Goal: Task Accomplishment & Management: Use online tool/utility

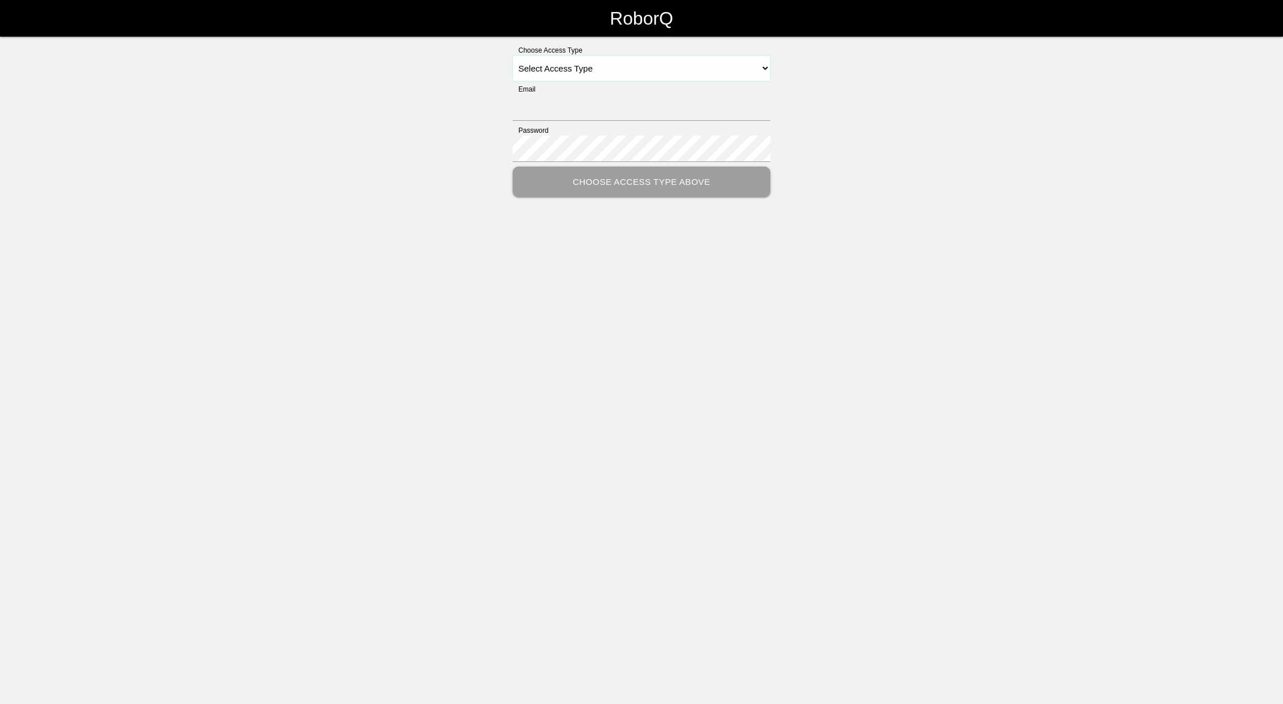
click at [754, 67] on select "Select Access Type Admin Customer Supervisor Worker" at bounding box center [641, 69] width 258 height 26
select select "Supervisor"
click at [512, 56] on select "Select Access Type Admin Customer Supervisor Worker" at bounding box center [641, 69] width 258 height 26
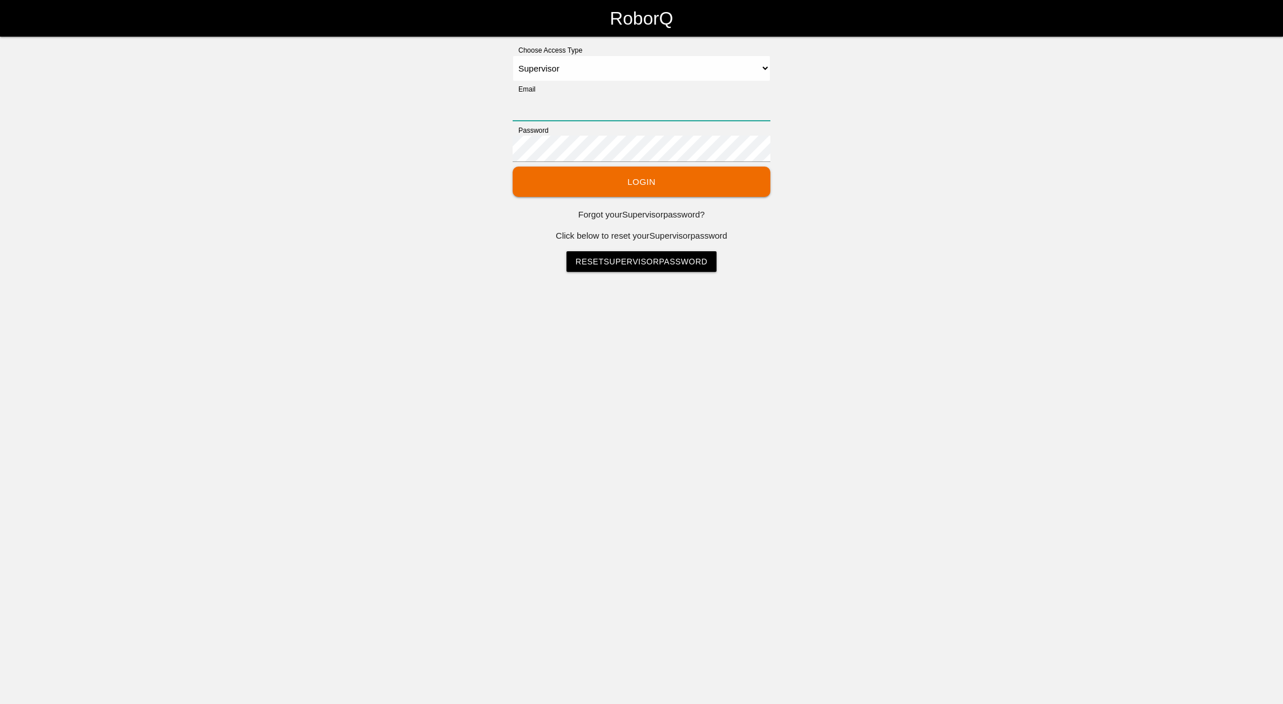
click at [619, 97] on input "Email" at bounding box center [641, 107] width 258 height 26
type input "[EMAIL_ADDRESS][DOMAIN_NAME]"
click at [622, 177] on button "Login" at bounding box center [641, 182] width 258 height 30
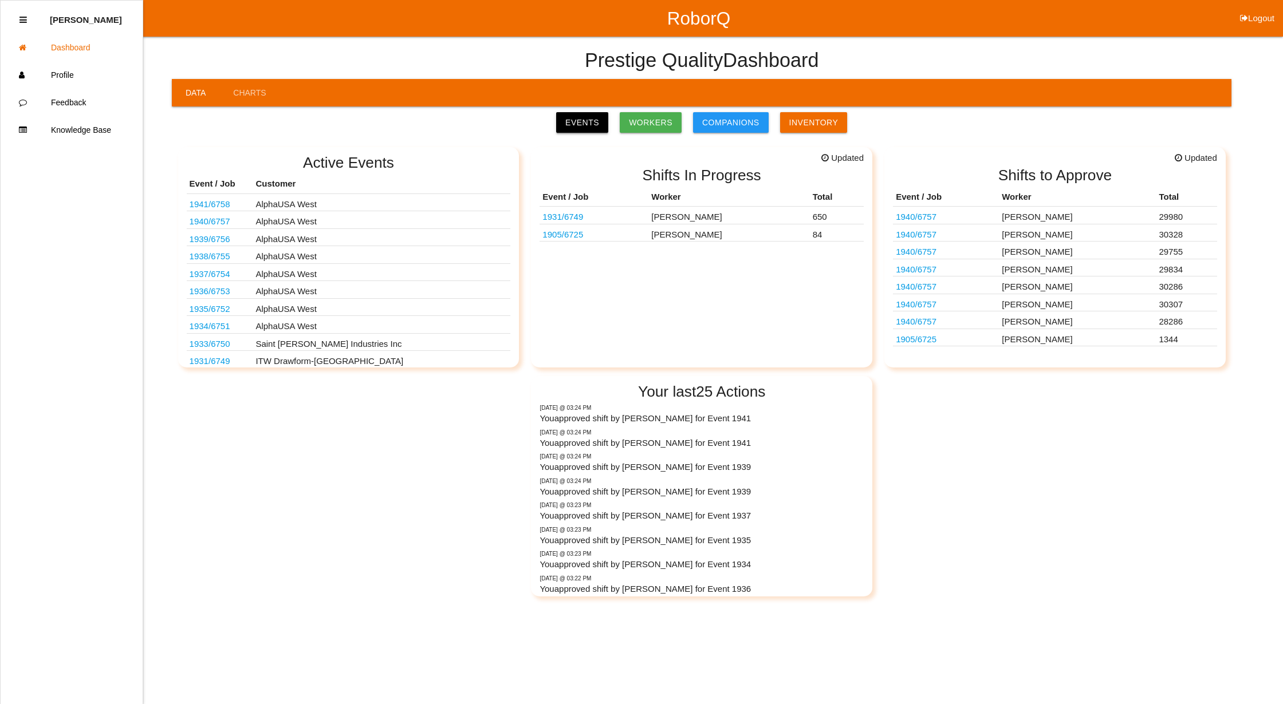
click at [594, 129] on link "Events" at bounding box center [582, 122] width 52 height 21
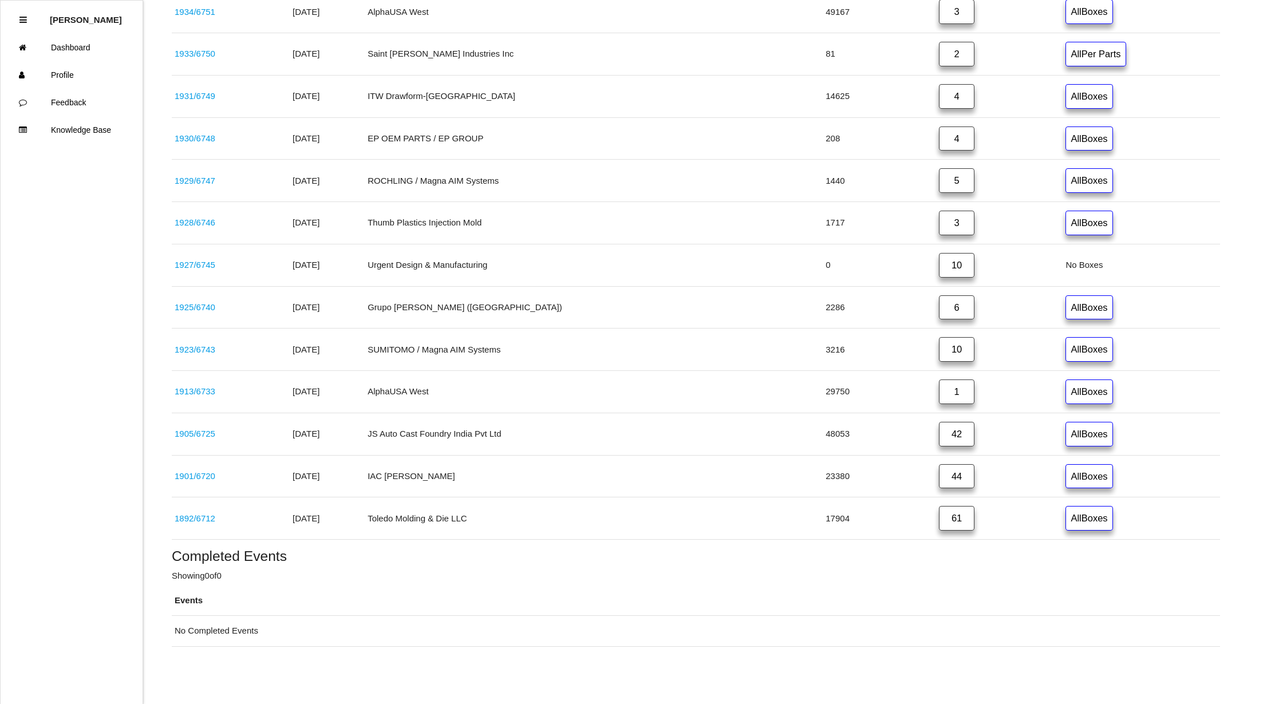
scroll to position [543, 0]
click at [939, 434] on link "42" at bounding box center [956, 434] width 35 height 25
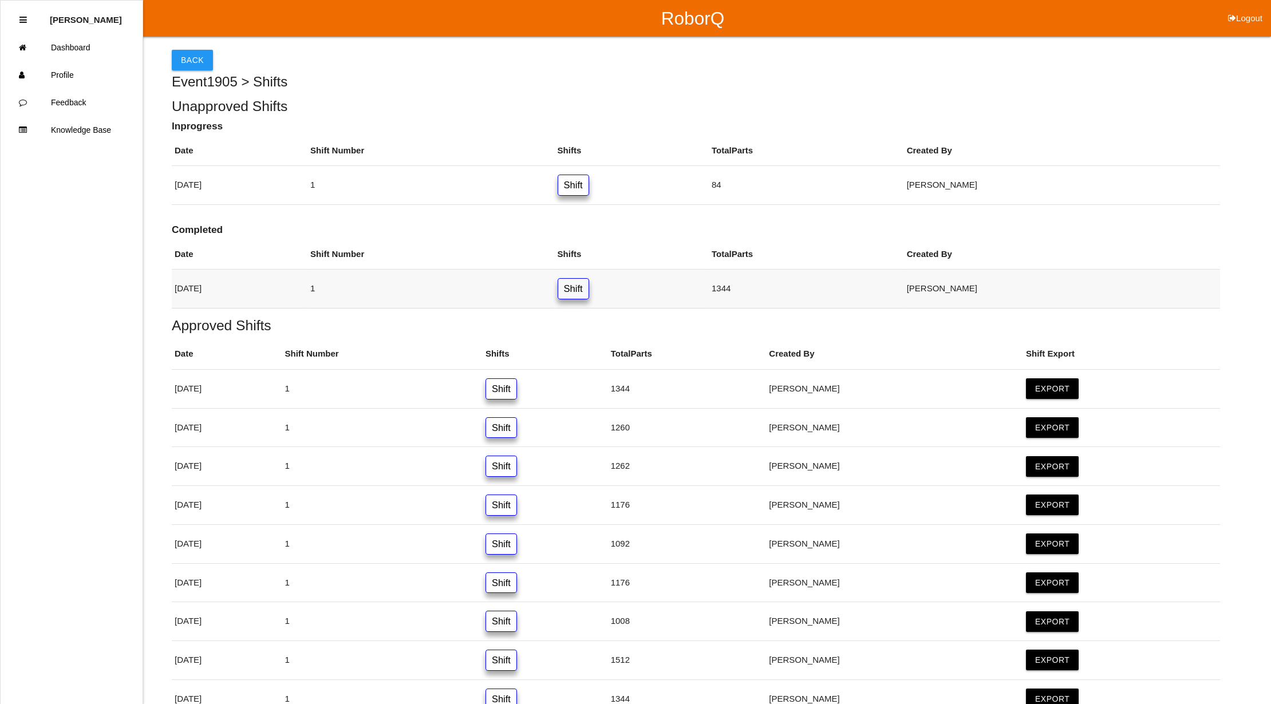
click at [589, 289] on link "Shift" at bounding box center [573, 288] width 31 height 21
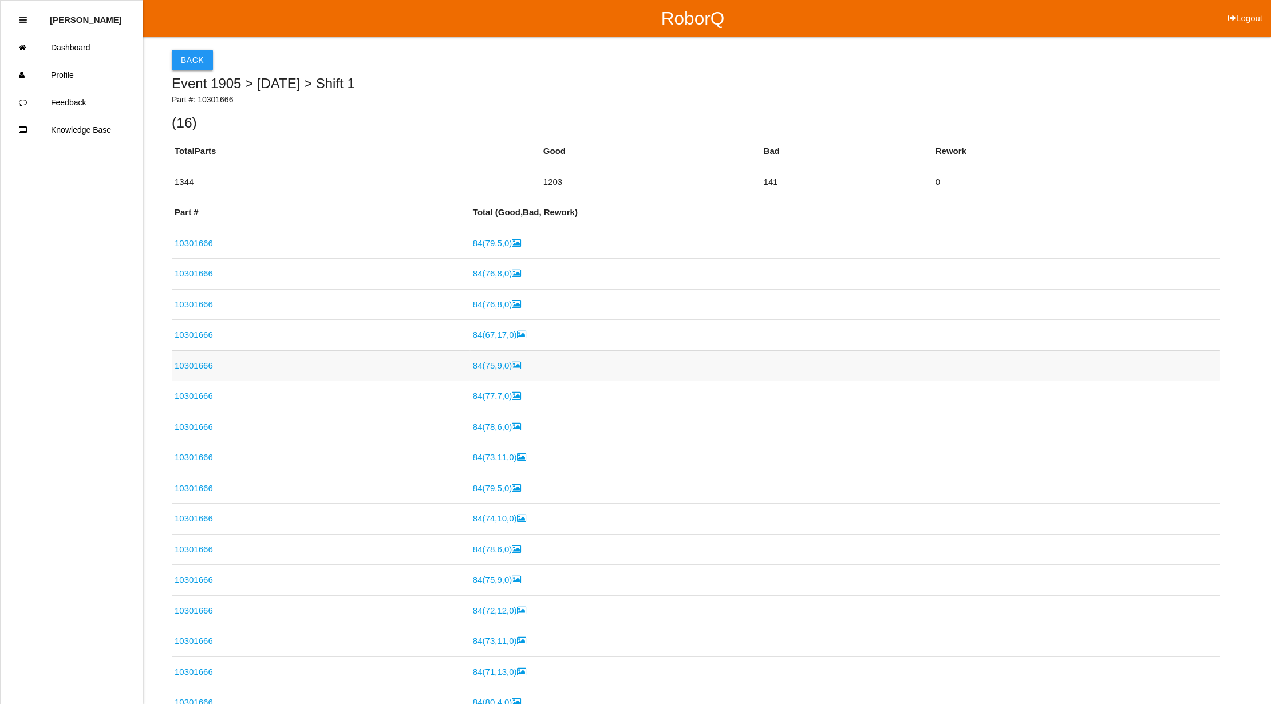
scroll to position [239, 0]
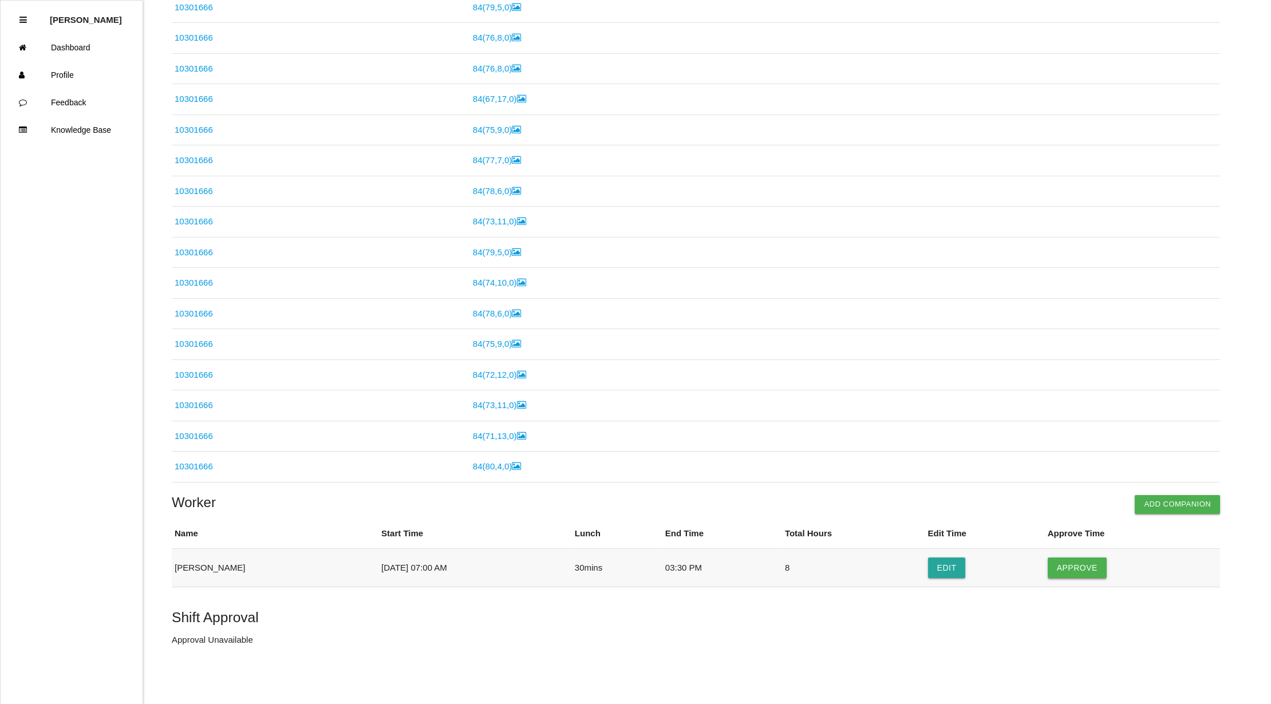
click at [1082, 568] on button "Approve" at bounding box center [1077, 568] width 59 height 21
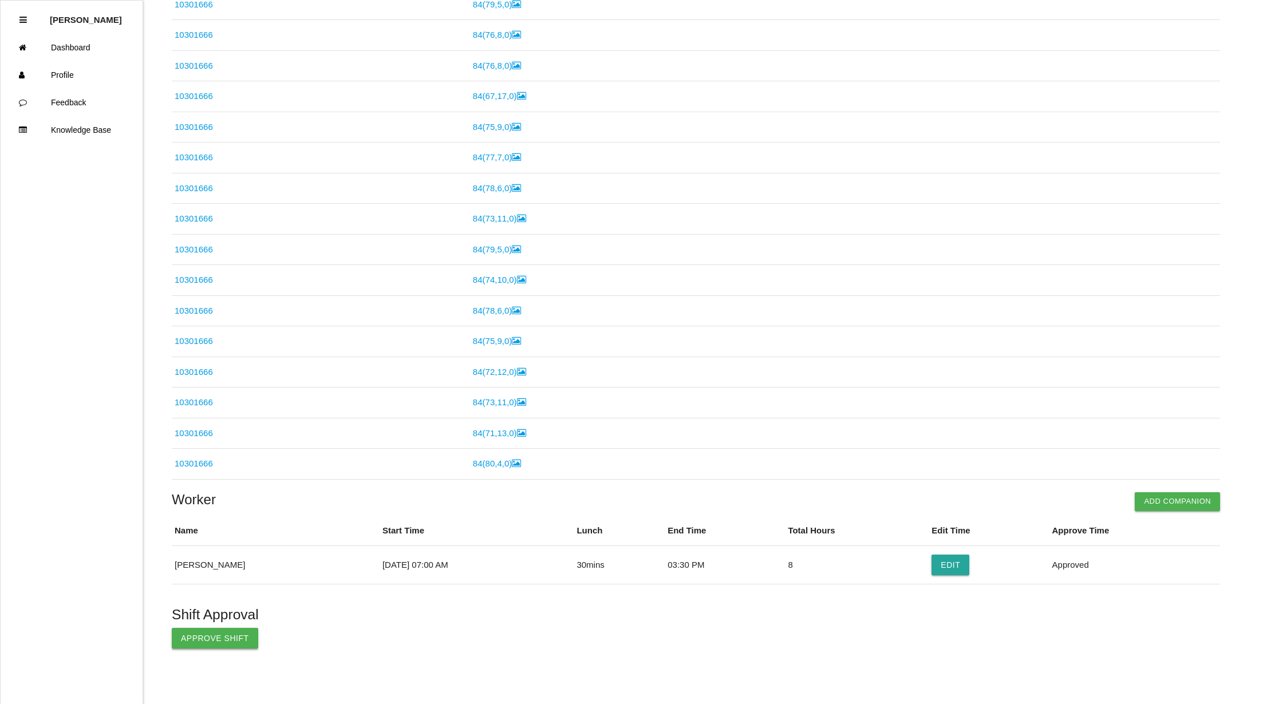
click at [227, 649] on button "Approve Shift" at bounding box center [215, 638] width 86 height 21
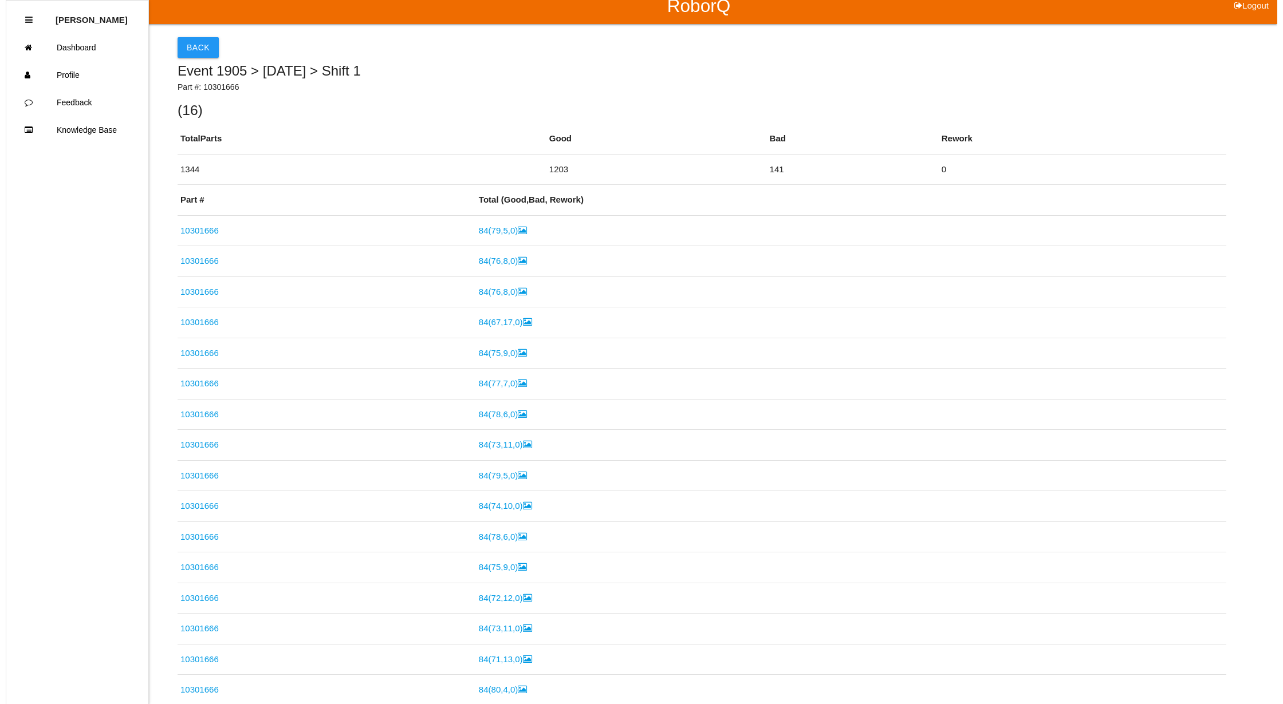
scroll to position [0, 0]
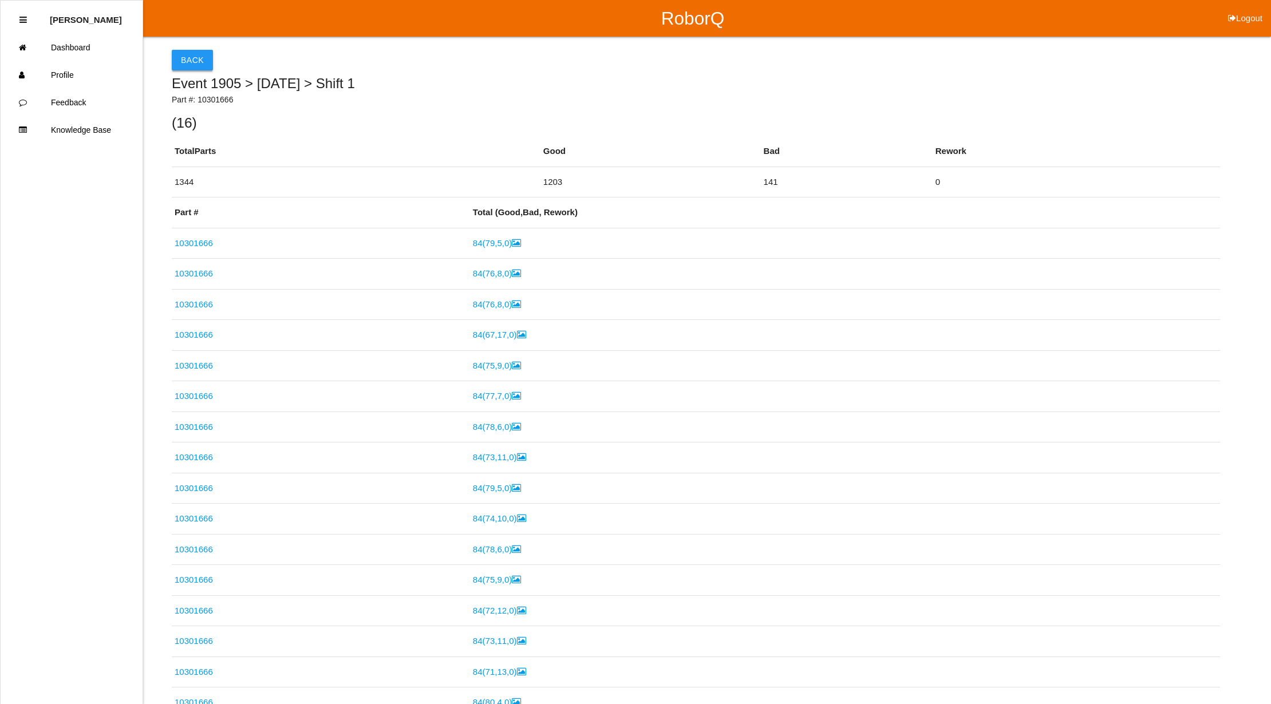
click at [193, 55] on button "Back" at bounding box center [192, 60] width 41 height 21
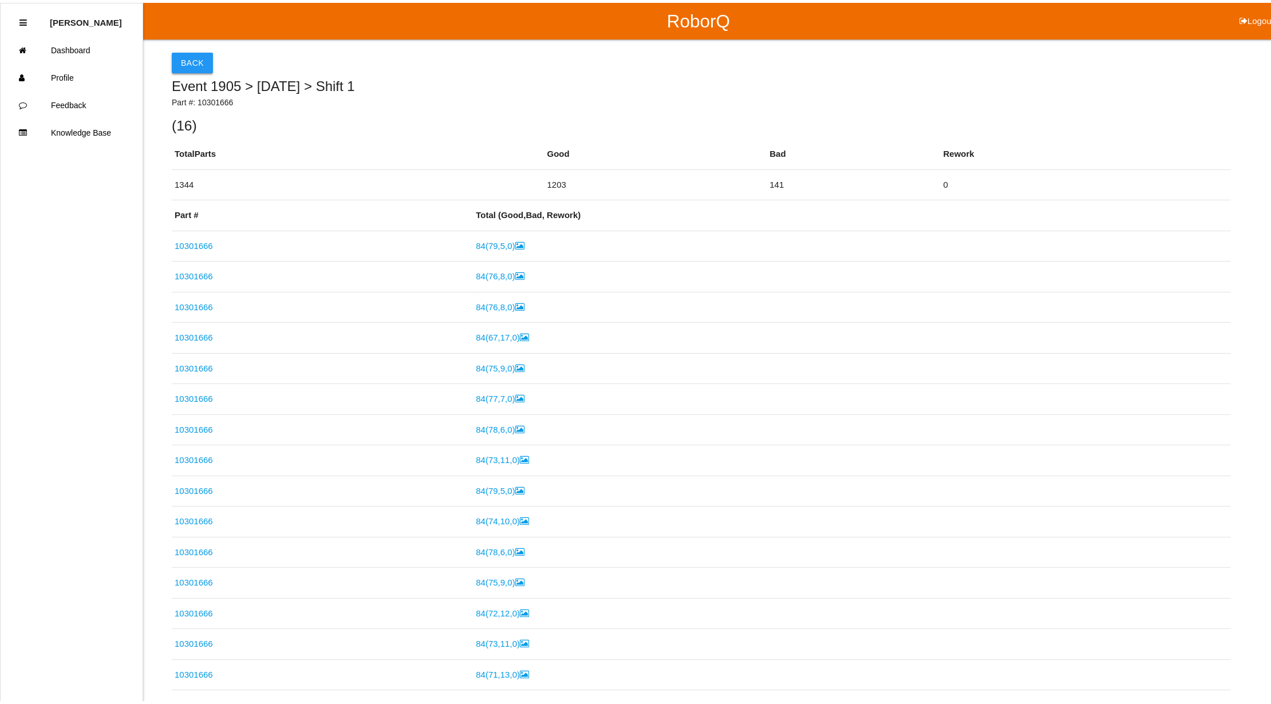
scroll to position [30, 0]
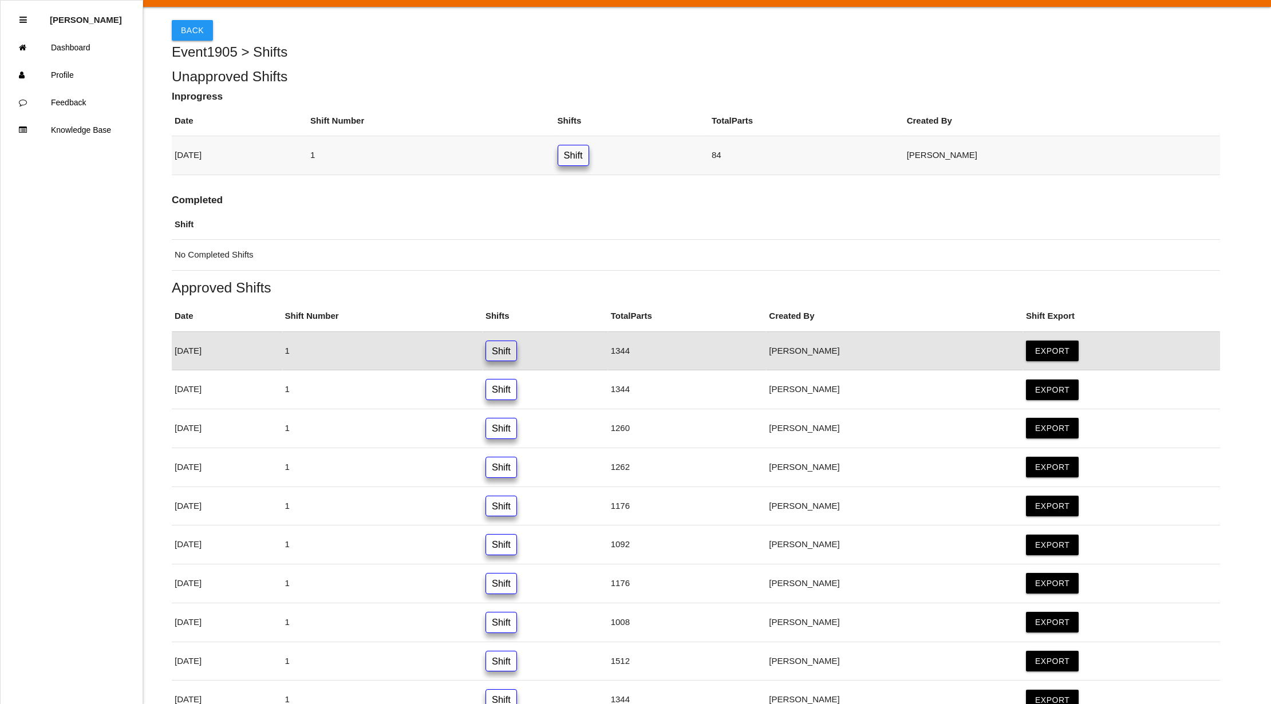
click at [589, 160] on link "Shift" at bounding box center [573, 155] width 31 height 21
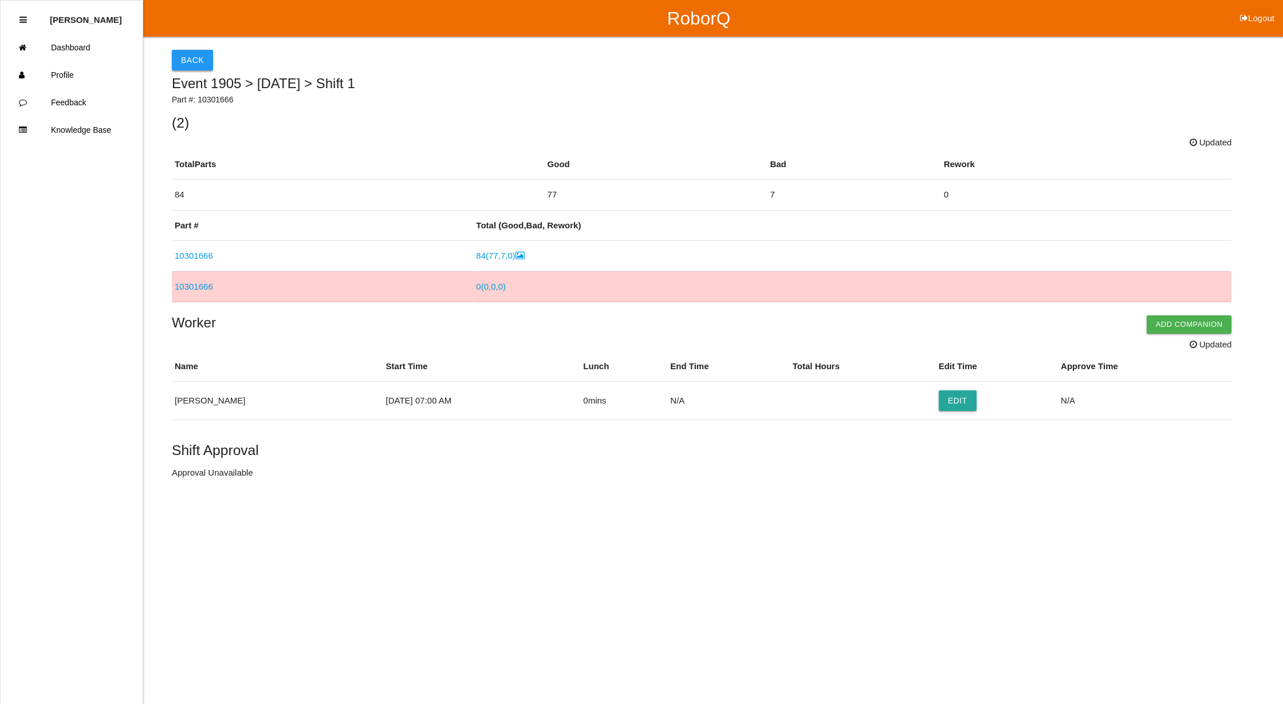
click at [189, 55] on button "Back" at bounding box center [192, 60] width 41 height 21
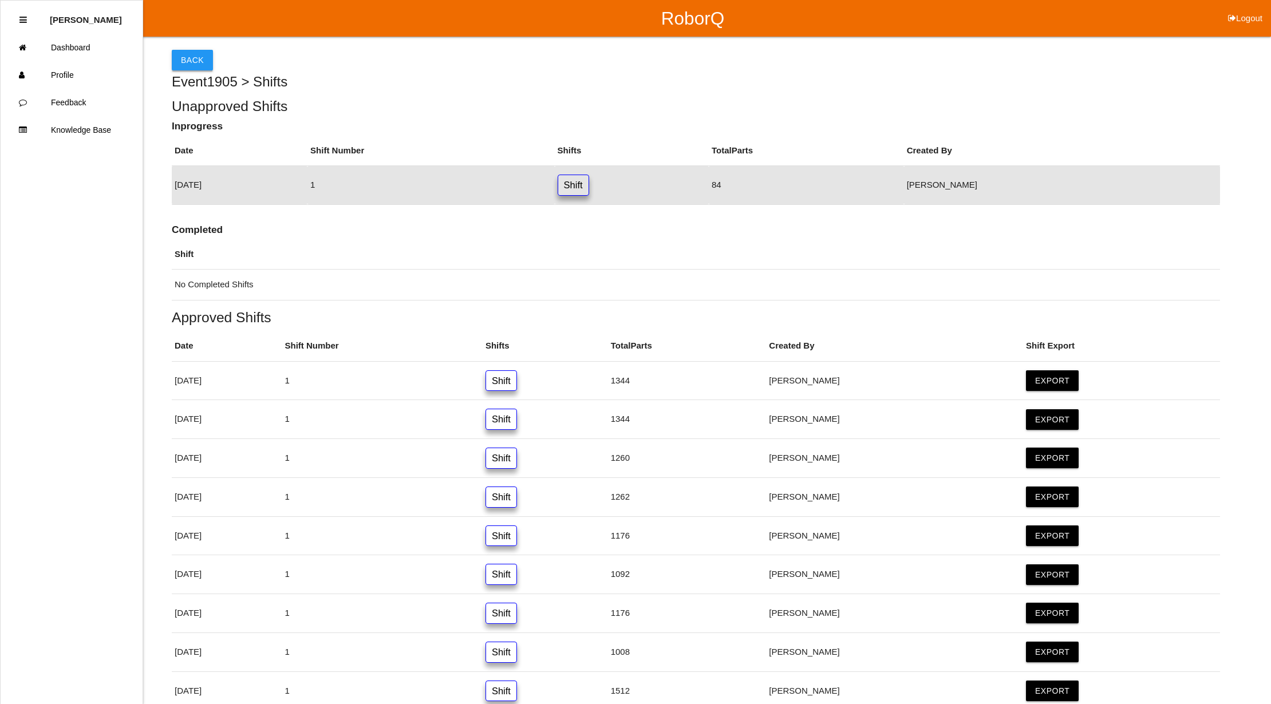
click at [184, 57] on button "Back" at bounding box center [192, 60] width 41 height 21
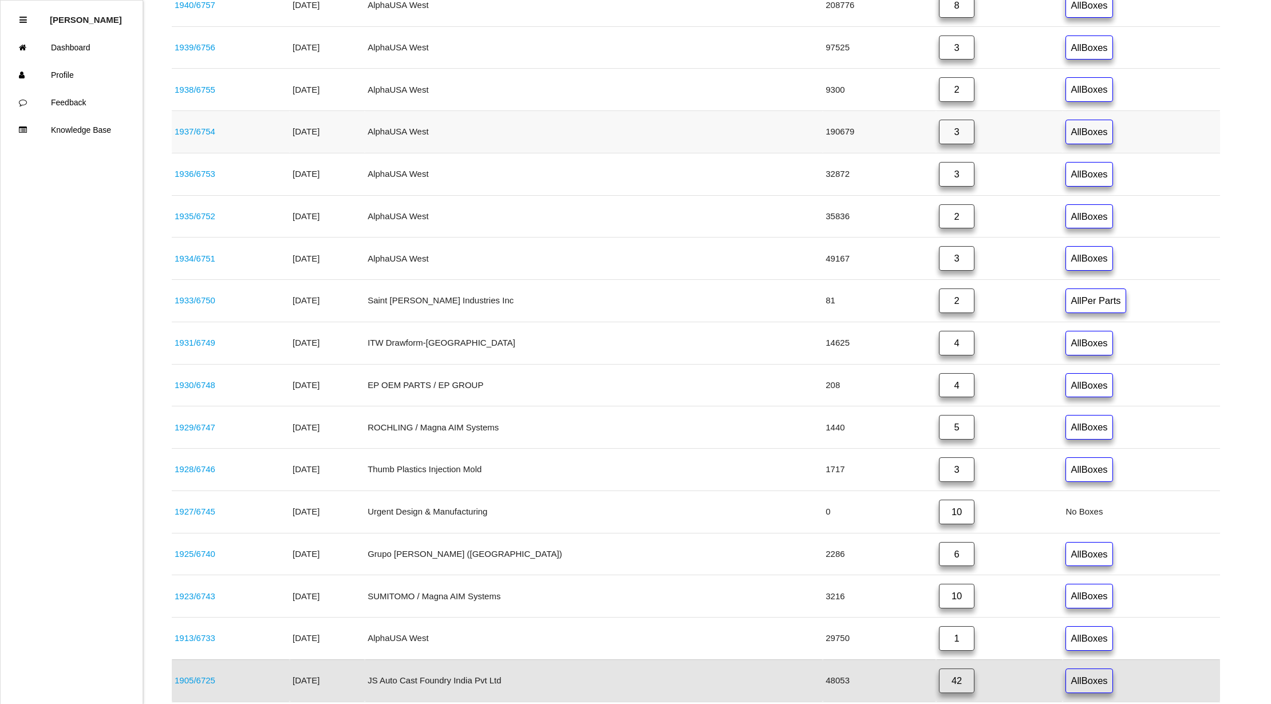
scroll to position [257, 0]
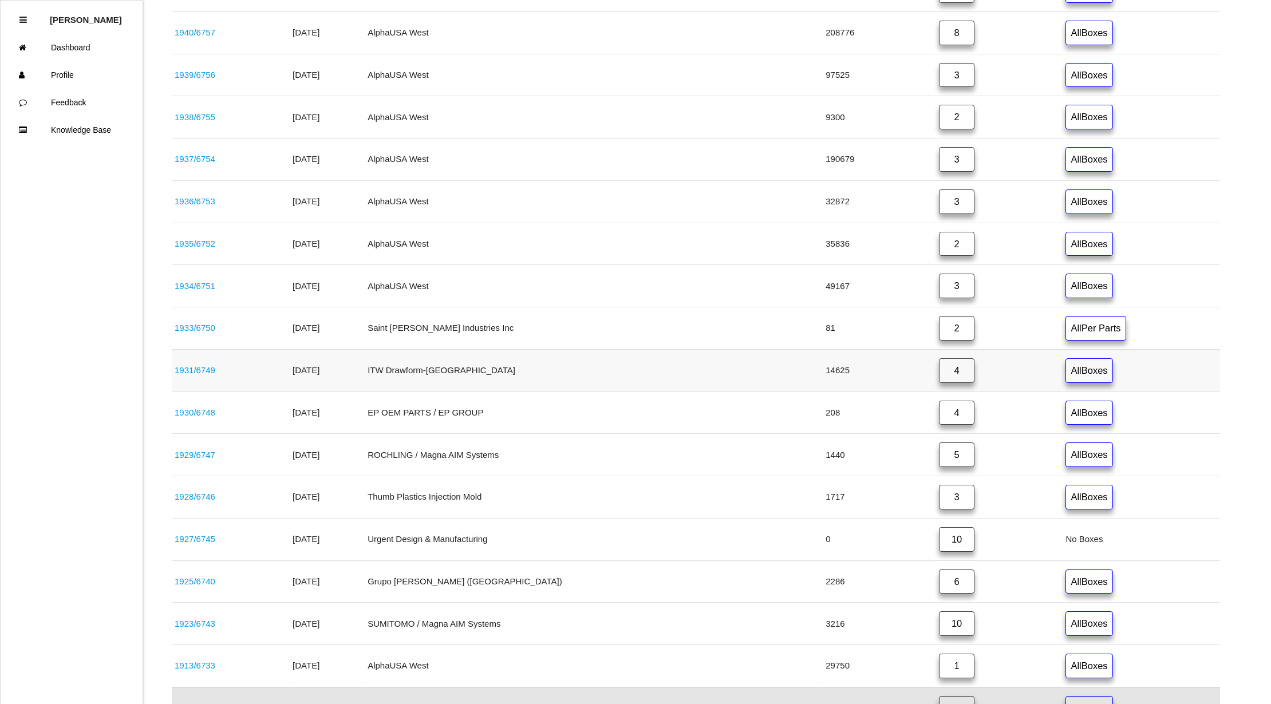
click at [939, 378] on link "4" at bounding box center [956, 370] width 35 height 25
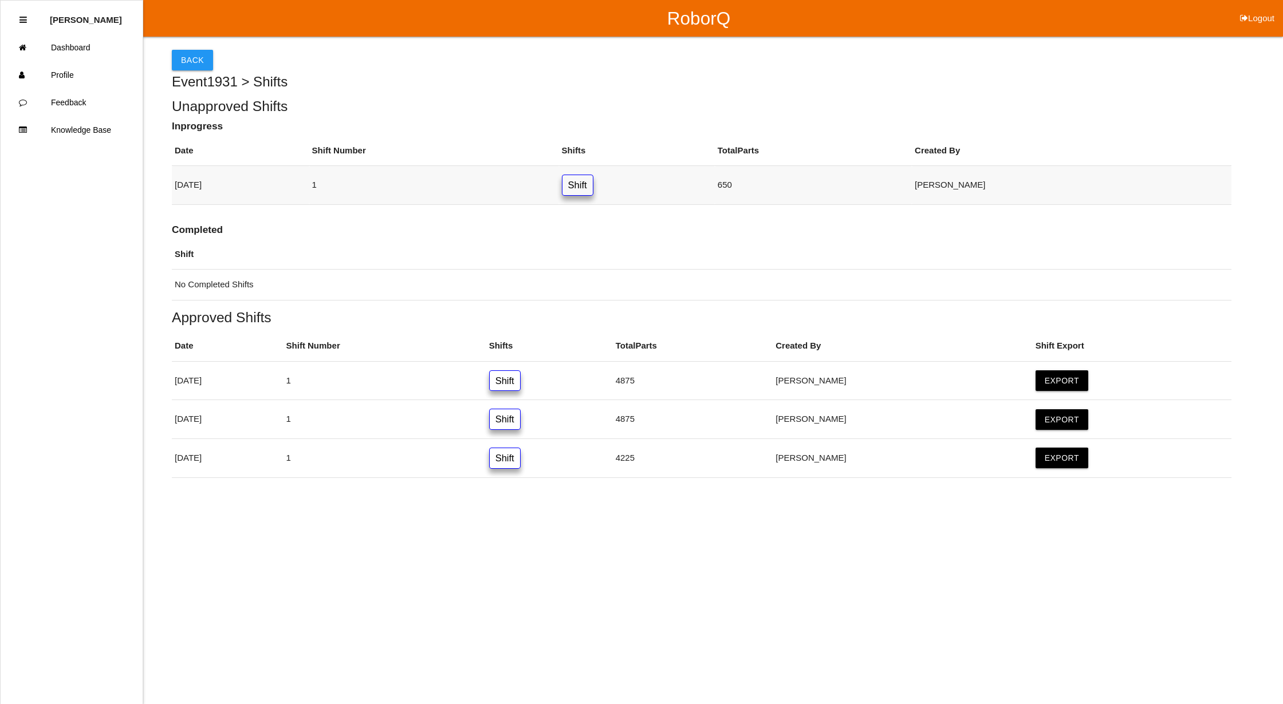
click at [593, 191] on link "Shift" at bounding box center [577, 185] width 31 height 21
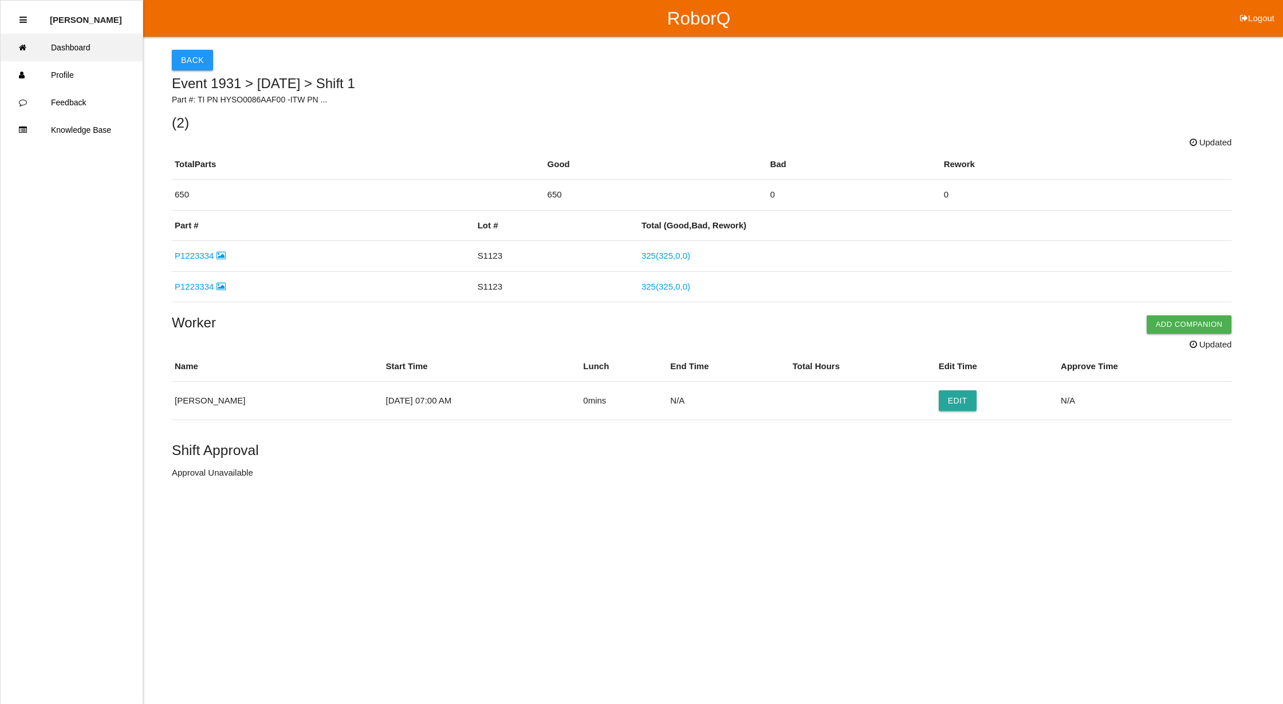
click at [102, 44] on link "Dashboard" at bounding box center [72, 47] width 142 height 27
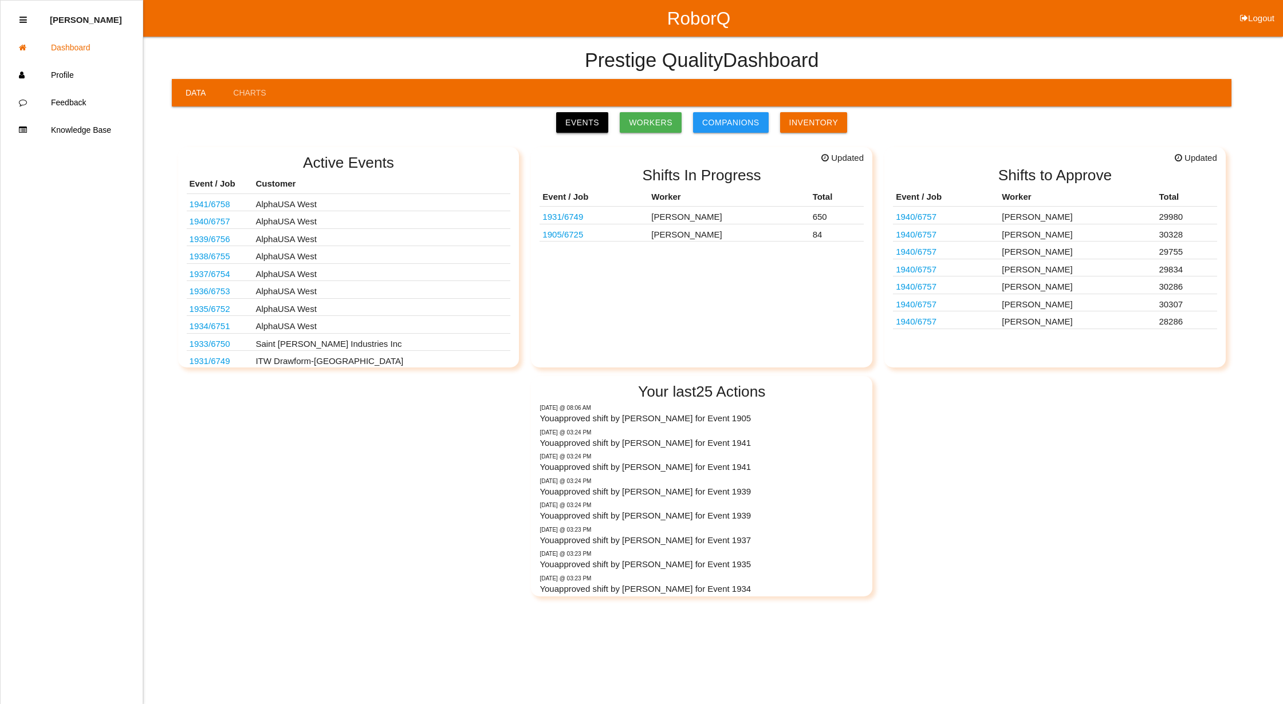
click at [580, 121] on link "Events" at bounding box center [582, 122] width 52 height 21
